Goal: Information Seeking & Learning: Learn about a topic

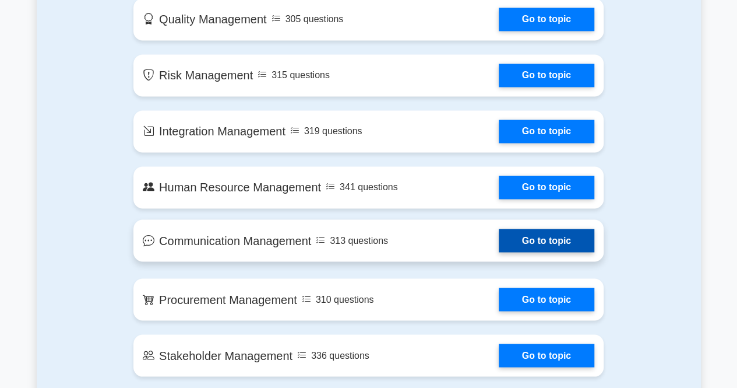
scroll to position [758, 0]
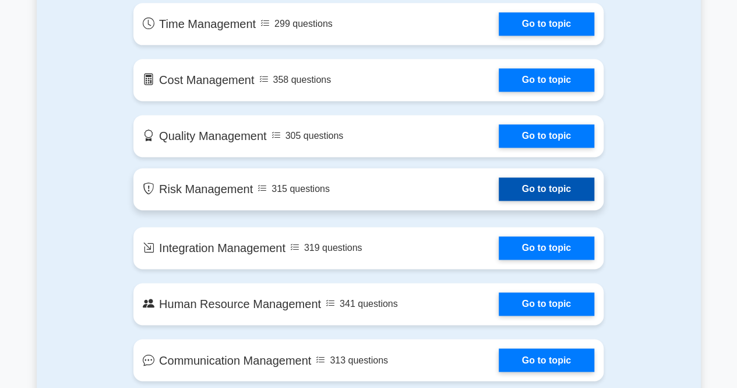
click at [564, 191] on link "Go to topic" at bounding box center [547, 188] width 96 height 23
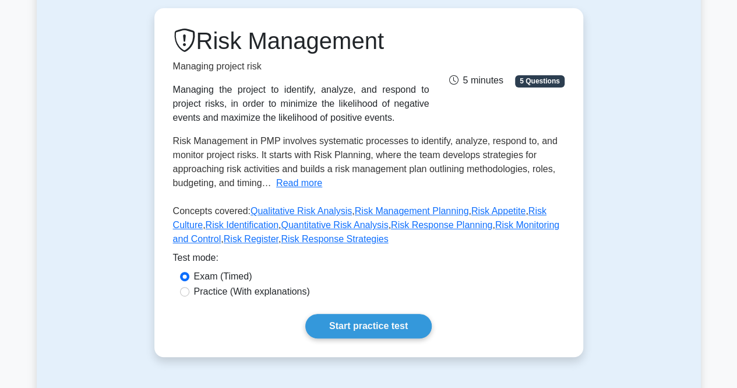
scroll to position [117, 0]
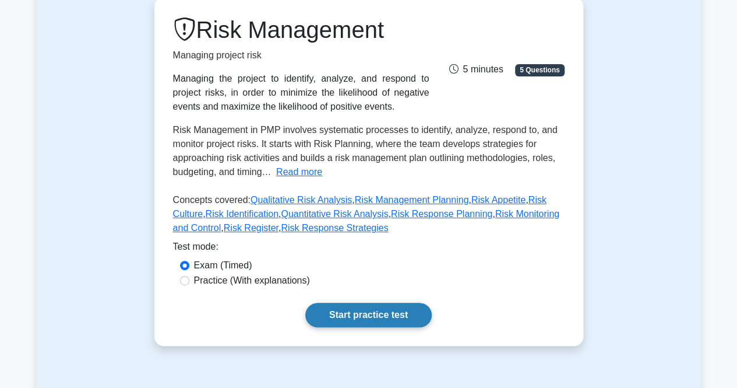
click at [368, 319] on link "Start practice test" at bounding box center [368, 314] width 126 height 24
